Goal: Transaction & Acquisition: Book appointment/travel/reservation

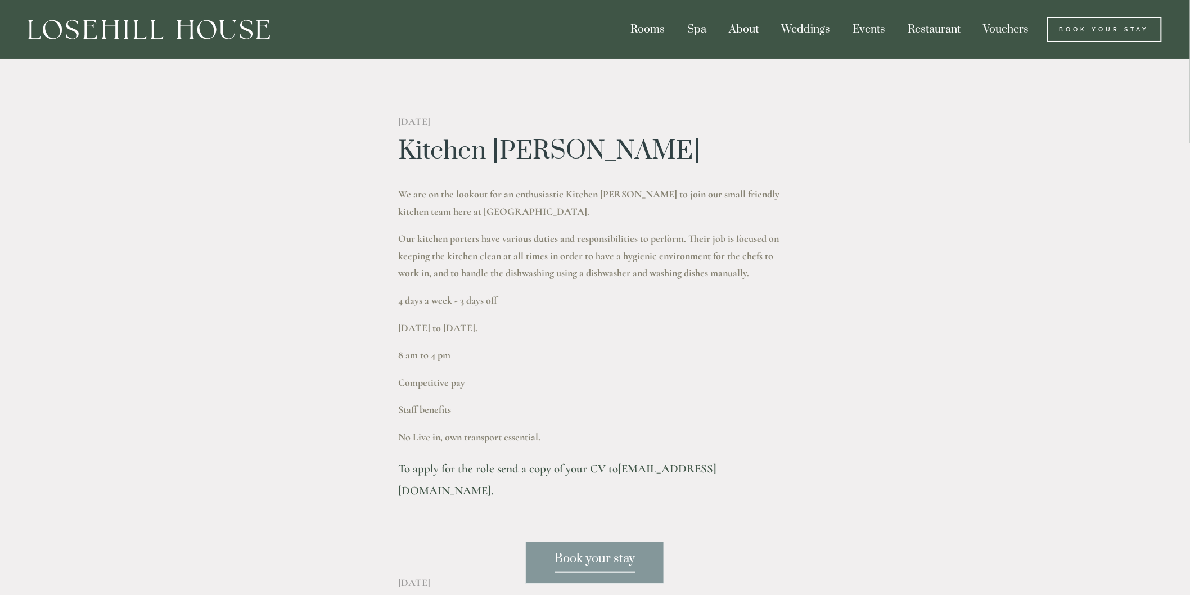
click at [94, 31] on img at bounding box center [149, 30] width 242 height 20
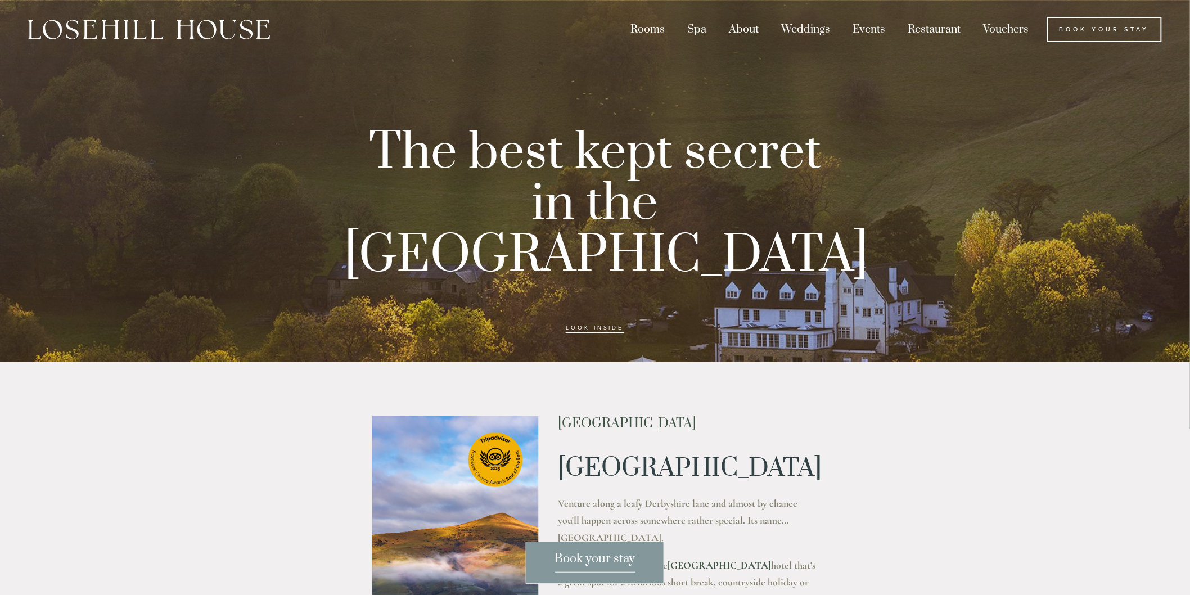
click at [591, 557] on span "Book your stay" at bounding box center [595, 561] width 80 height 21
click at [587, 565] on span "Book your stay" at bounding box center [595, 561] width 80 height 21
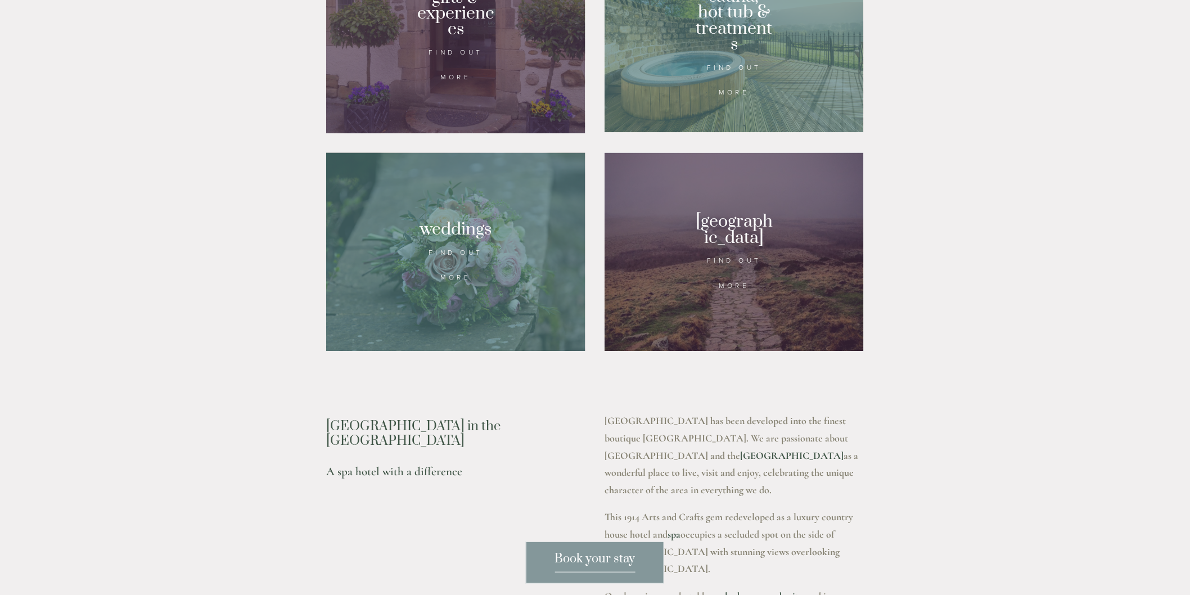
scroll to position [1009, 0]
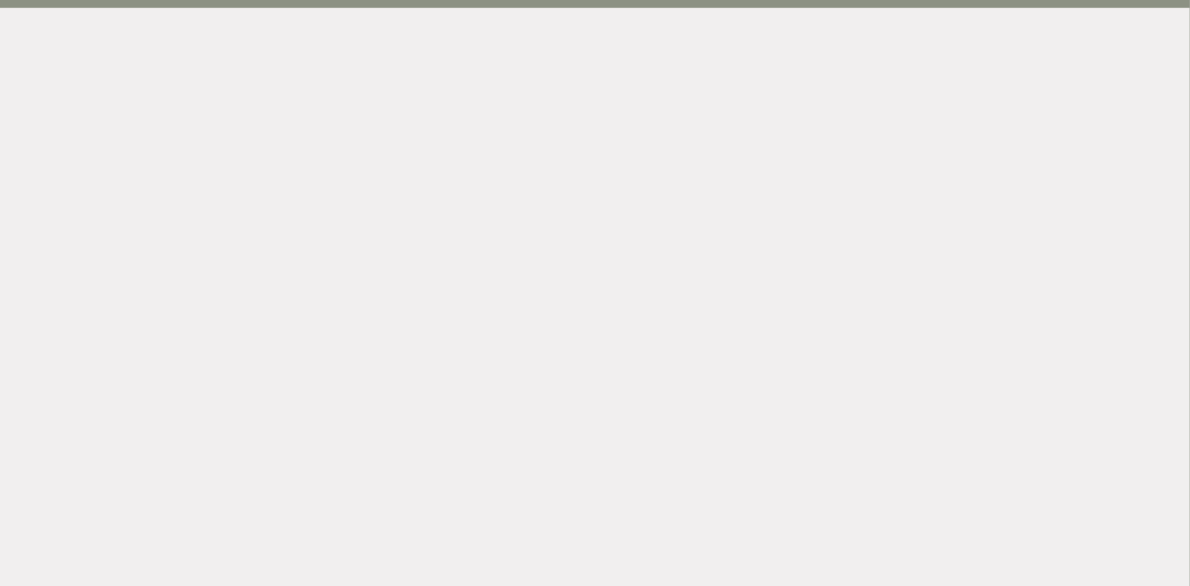
scroll to position [59, 0]
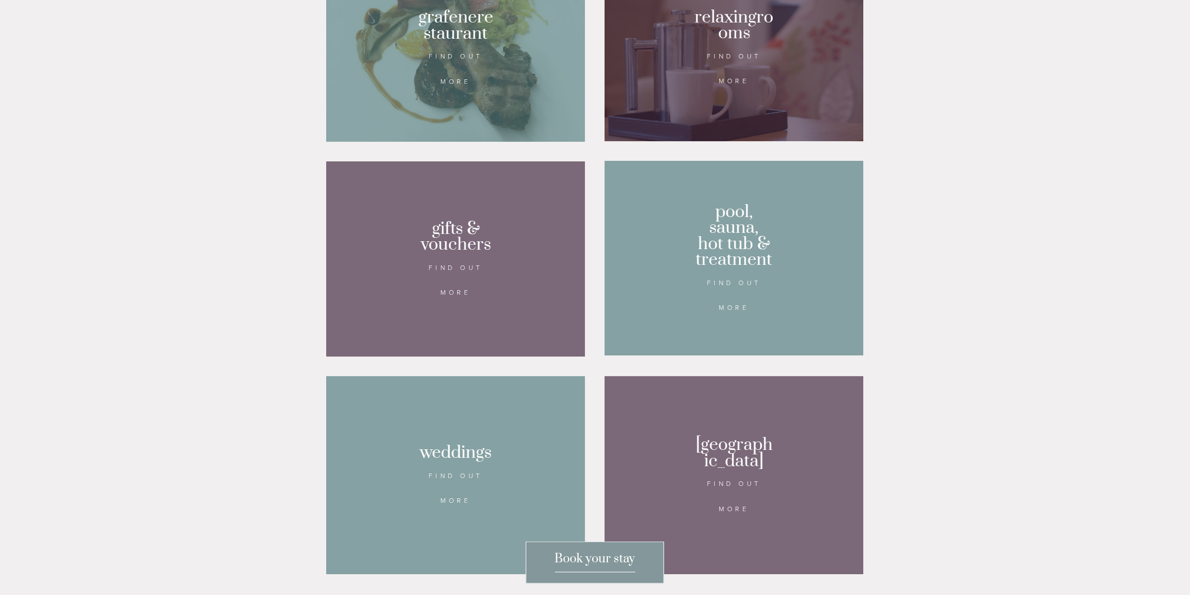
scroll to position [822, 0]
